Goal: Check status: Check status

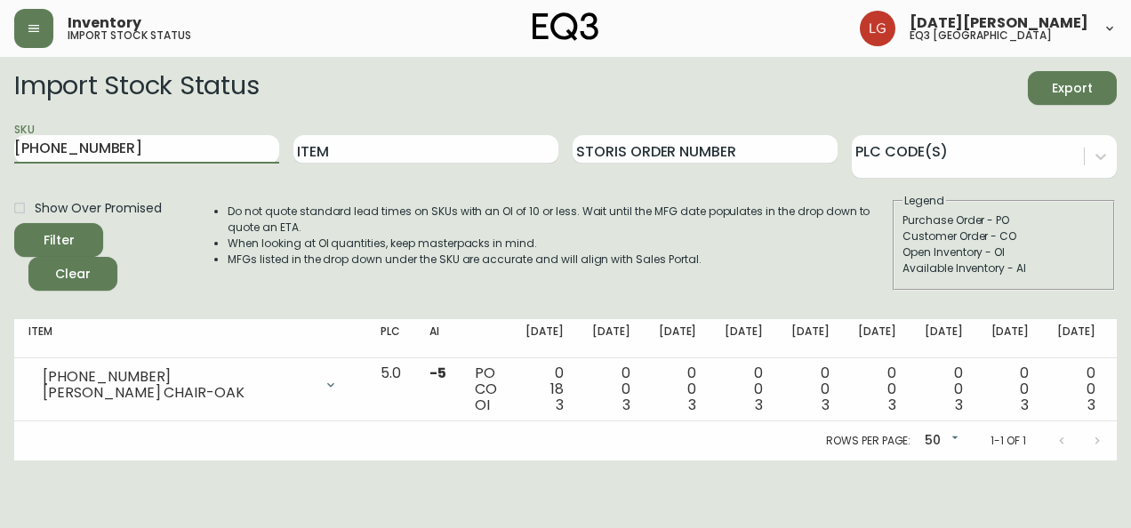
scroll to position [0, 91]
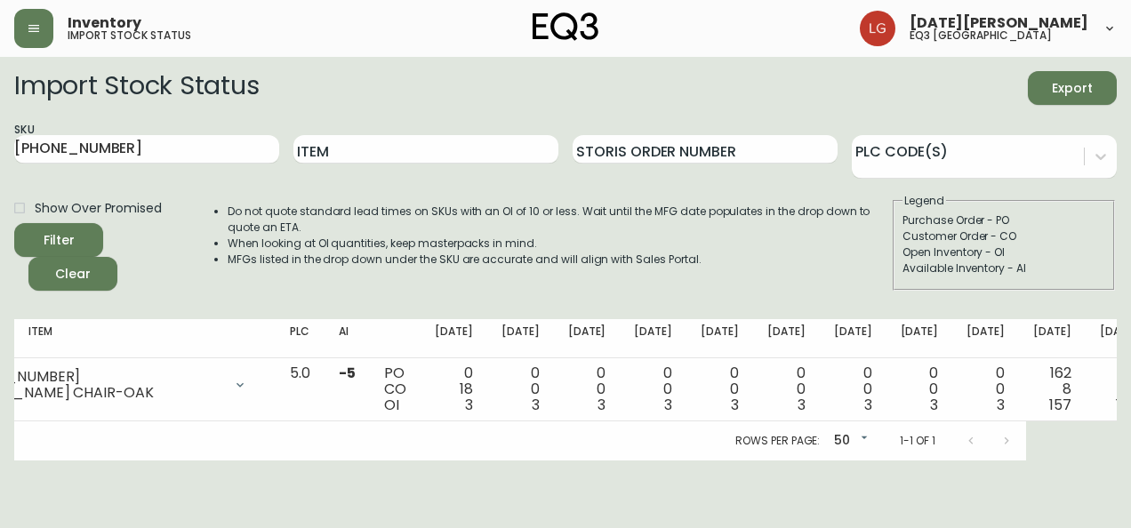
drag, startPoint x: 189, startPoint y: 460, endPoint x: 73, endPoint y: 434, distance: 118.4
click at [73, 434] on div "Rows per page: 50 50 1-1 of 1" at bounding box center [475, 440] width 1103 height 39
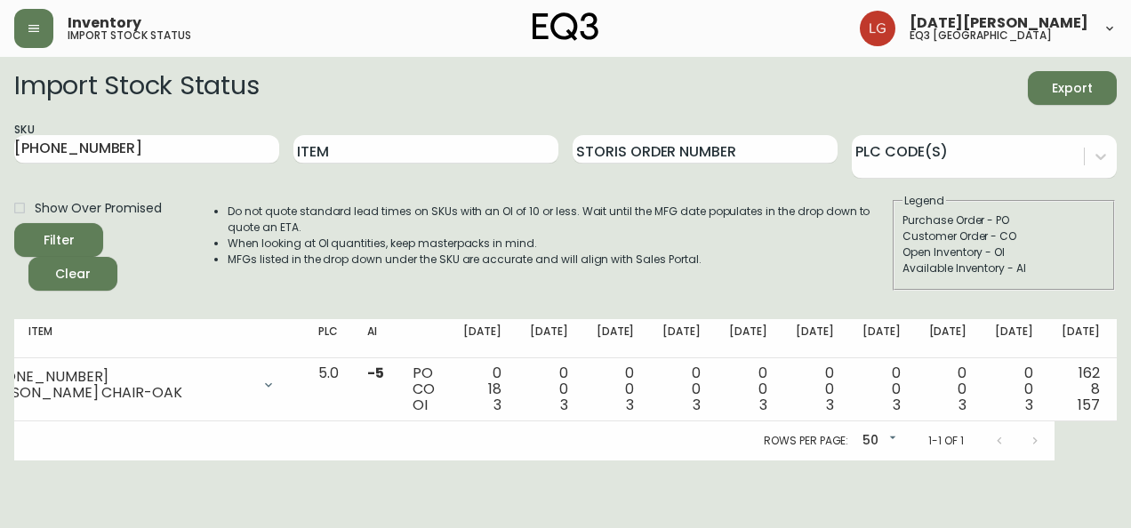
scroll to position [0, 0]
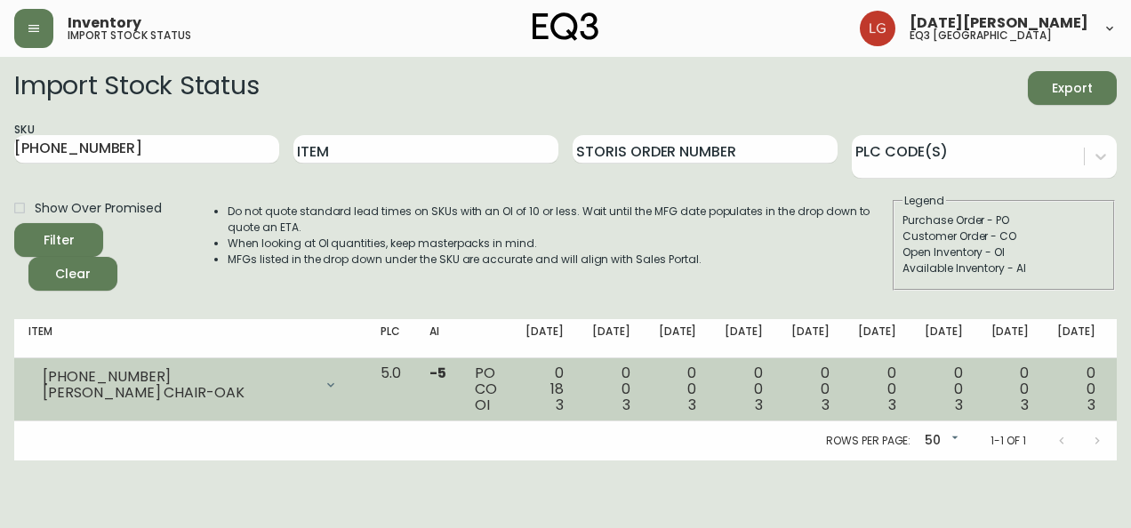
click at [76, 391] on div "3020-386-16 LENA DINING CHAIR-OAK" at bounding box center [190, 384] width 324 height 39
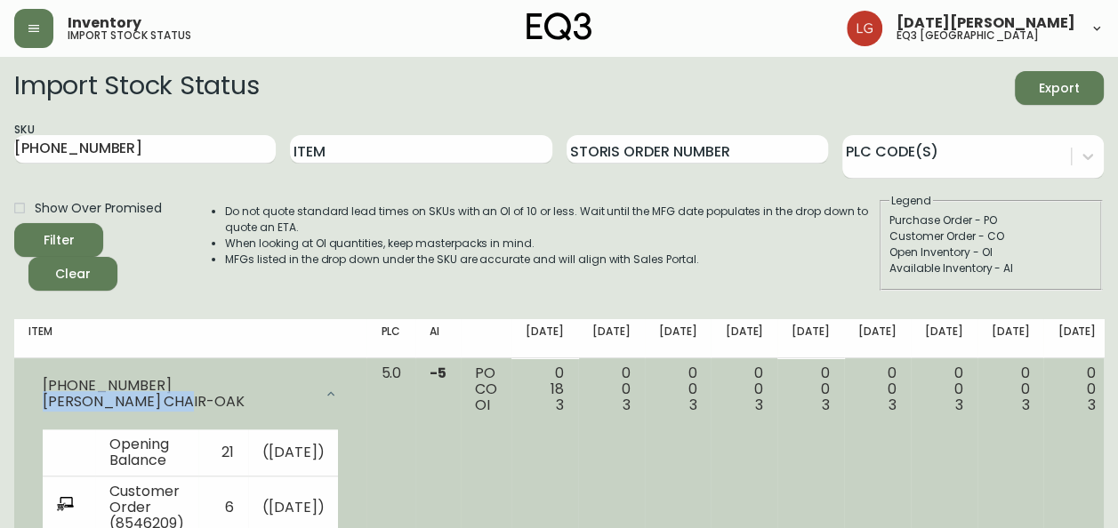
drag, startPoint x: 171, startPoint y: 400, endPoint x: 30, endPoint y: 416, distance: 141.4
click at [30, 416] on div "3020-386-16 LENA DINING CHAIR-OAK" at bounding box center [190, 393] width 324 height 57
copy div "LENA DINING CHAIR"
